Goal: Understand process/instructions: Learn how to perform a task or action

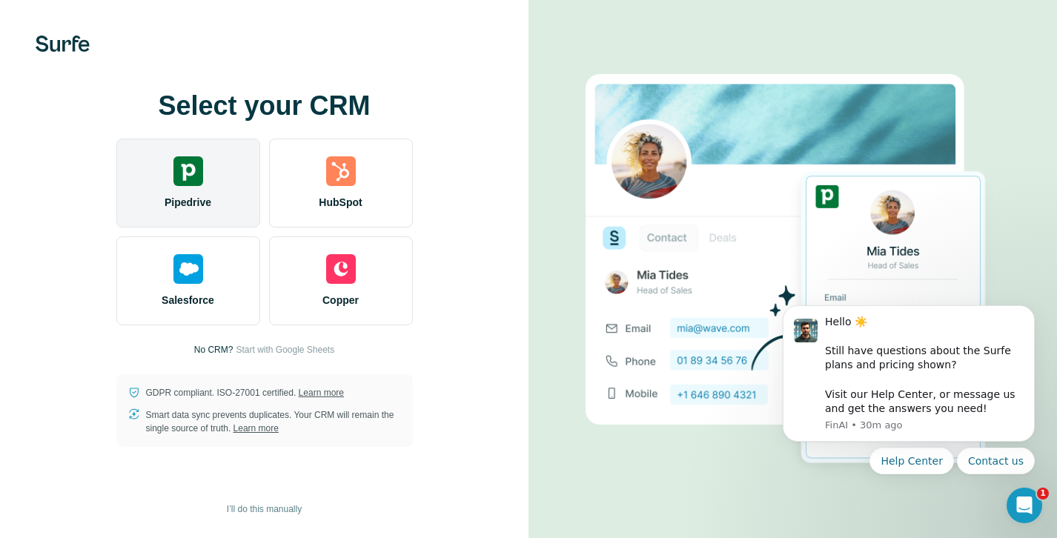
click at [199, 183] on img at bounding box center [188, 171] width 30 height 30
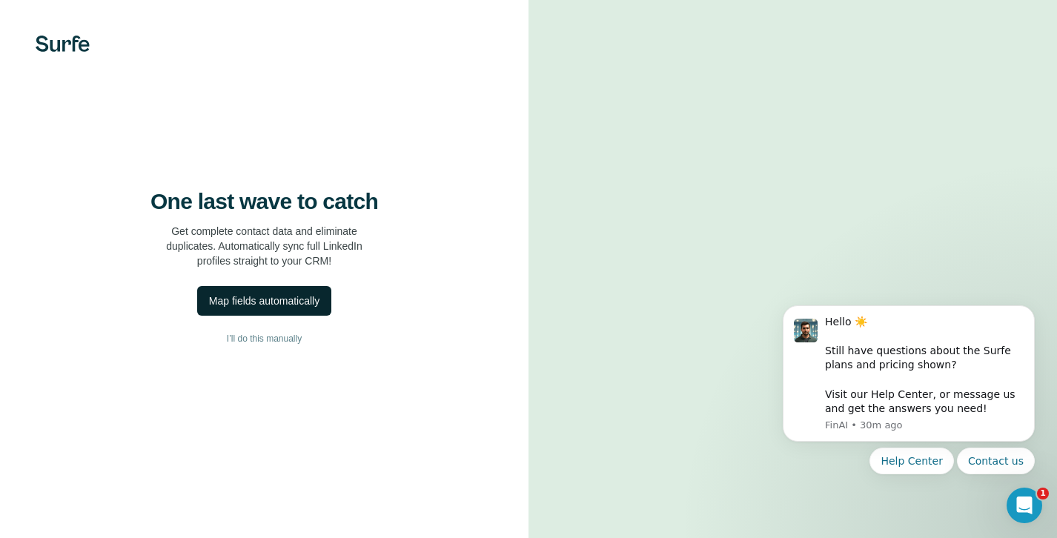
click at [260, 308] on div "Map fields automatically" at bounding box center [264, 300] width 110 height 15
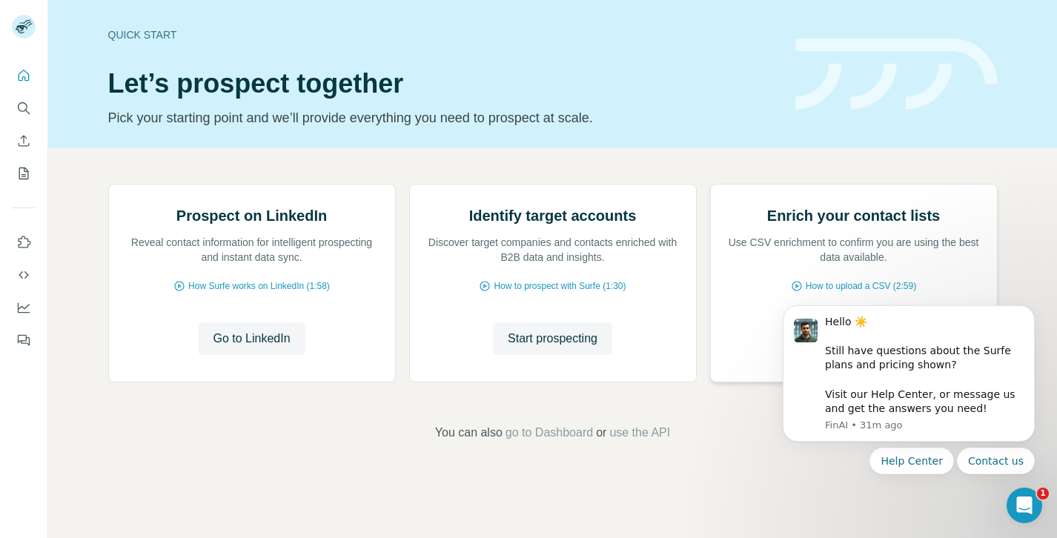
scroll to position [99, 0]
click at [1031, 312] on icon "Dismiss notification" at bounding box center [1030, 309] width 8 height 8
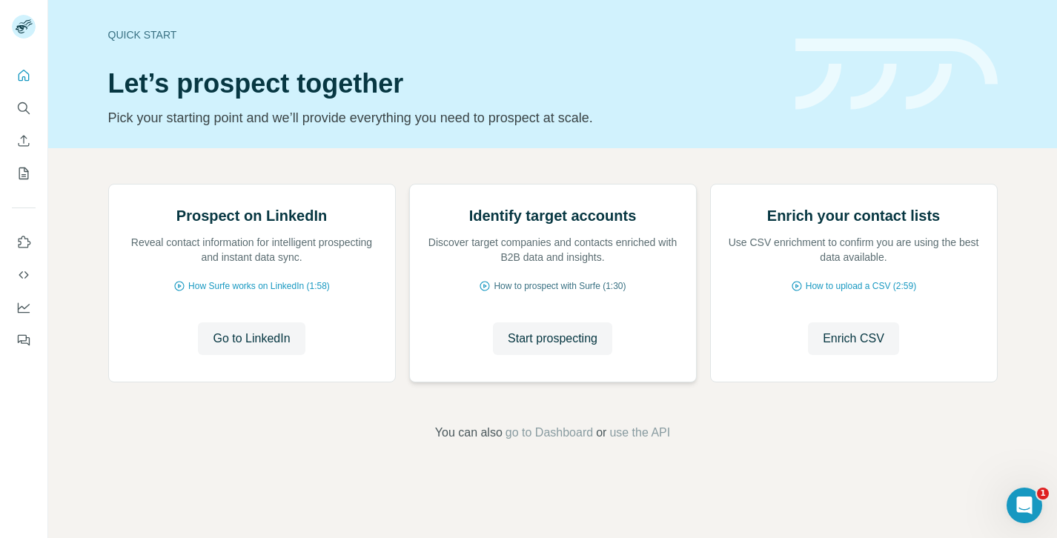
click at [592, 293] on span "How to prospect with Surfe (1:30)" at bounding box center [559, 285] width 132 height 13
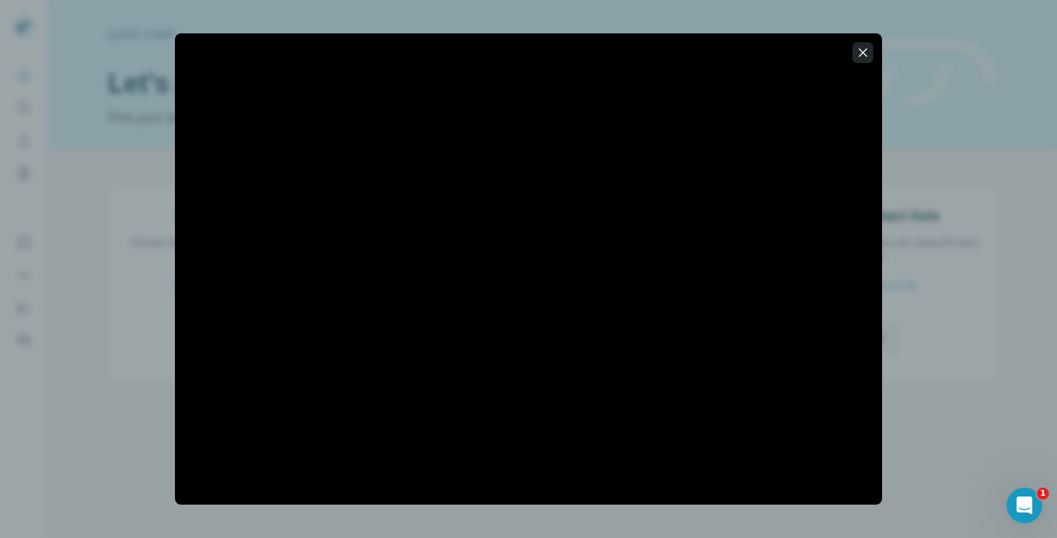
click at [865, 53] on icon "button" at bounding box center [862, 52] width 15 height 15
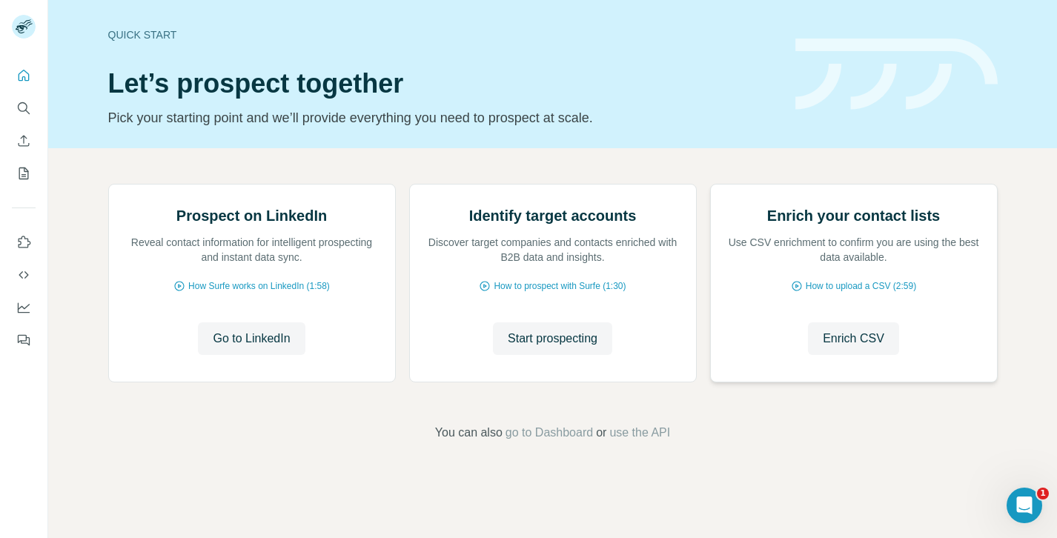
scroll to position [0, 0]
